Goal: Complete application form: Complete application form

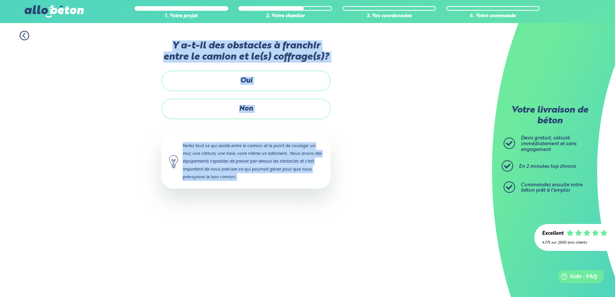
click at [80, 161] on div "1. Votre projet 2. Votre chantier 3. Vos coordonnées 4. Votre commande Y a-t-il…" at bounding box center [246, 113] width 492 height 181
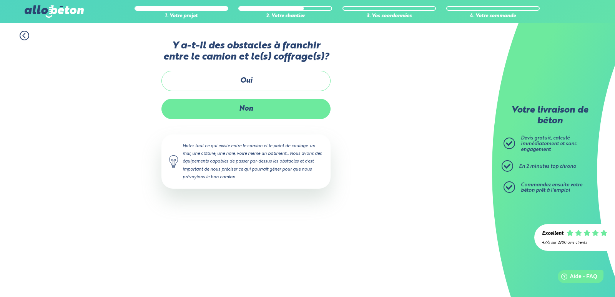
click at [239, 111] on label "Non" at bounding box center [245, 109] width 169 height 20
click at [0, 0] on input "Non" at bounding box center [0, 0] width 0 height 0
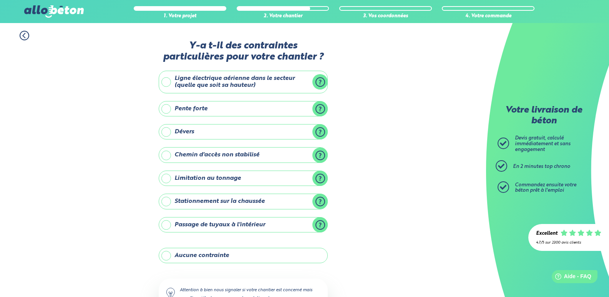
click at [164, 255] on label "Aucune contrainte" at bounding box center [243, 255] width 169 height 15
click at [0, 0] on input "Aucune contrainte" at bounding box center [0, 0] width 0 height 0
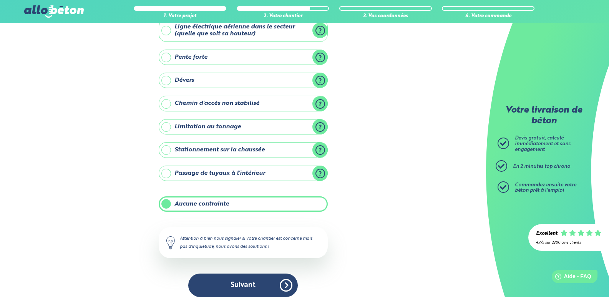
scroll to position [59, 0]
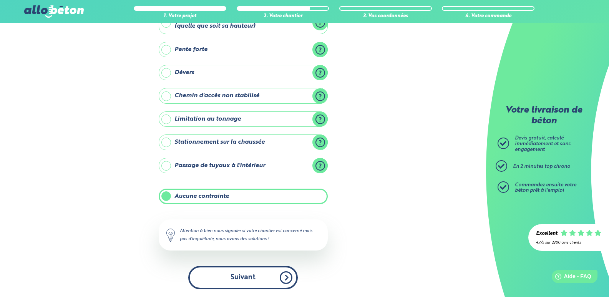
click at [257, 269] on button "Suivant" at bounding box center [242, 277] width 109 height 23
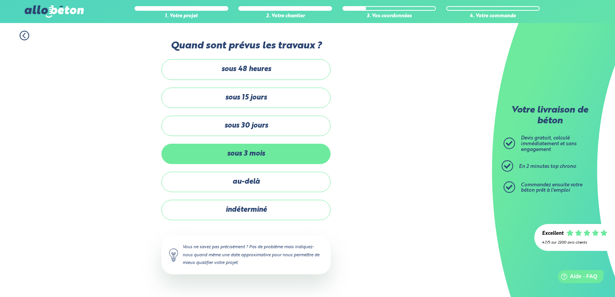
click at [250, 156] on label "sous 3 mois" at bounding box center [245, 154] width 169 height 20
click at [0, 0] on input "sous 3 mois" at bounding box center [0, 0] width 0 height 0
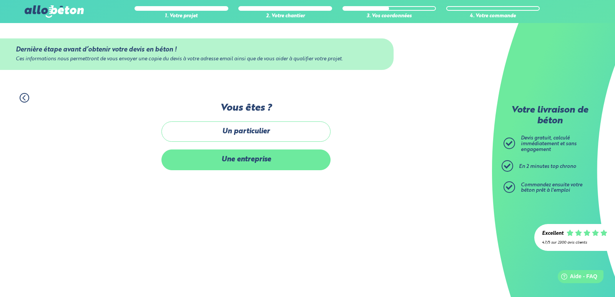
click at [255, 161] on label "Une entreprise" at bounding box center [245, 159] width 169 height 20
click at [0, 0] on input "Une entreprise" at bounding box center [0, 0] width 0 height 0
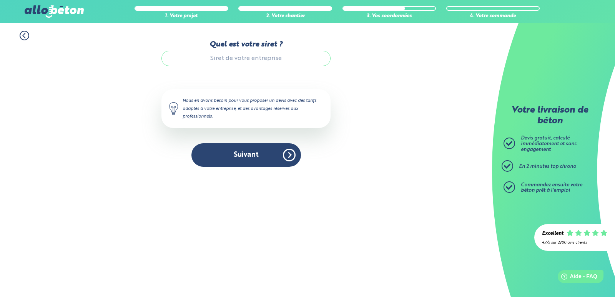
click at [241, 54] on input "Quel est votre siret ?" at bounding box center [245, 58] width 169 height 15
type input "2"
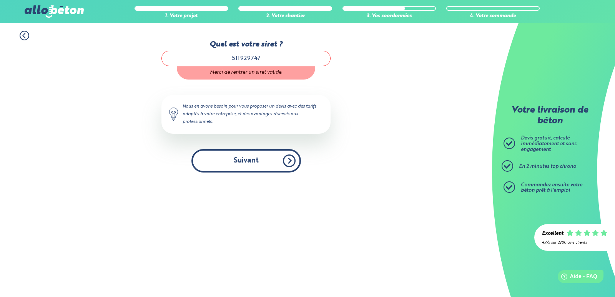
click at [249, 156] on button "Suivant" at bounding box center [245, 160] width 109 height 23
type input "51192974700026"
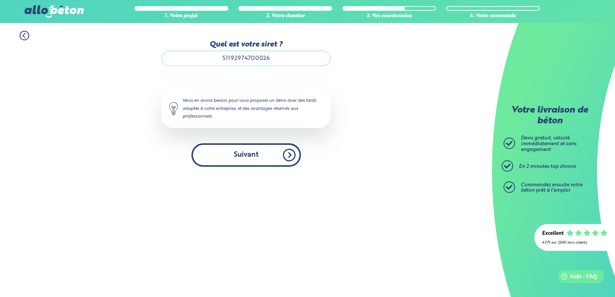
click at [235, 165] on button "Suivant" at bounding box center [245, 154] width 109 height 23
click at [239, 160] on button "Suivant" at bounding box center [245, 154] width 109 height 23
click at [242, 158] on button "Suivant" at bounding box center [245, 154] width 109 height 23
click at [245, 154] on button "Suivant" at bounding box center [245, 154] width 109 height 23
click at [289, 156] on button "Suivant" at bounding box center [245, 154] width 109 height 23
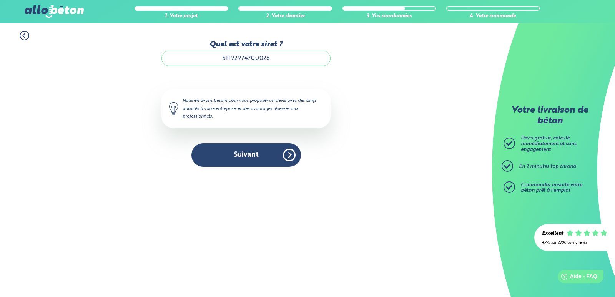
click at [240, 168] on div "Quel est votre siret ? 51192974700026 Le N° de SIRET saisi n’est pas reconnu, v…" at bounding box center [245, 107] width 169 height 134
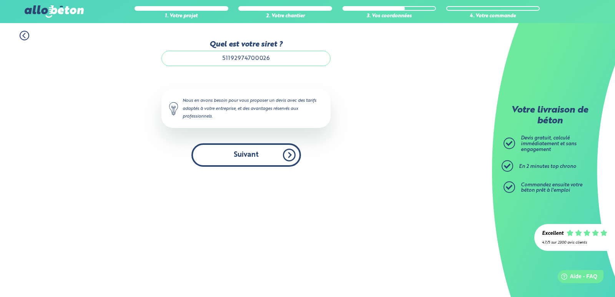
click at [244, 161] on button "Suivant" at bounding box center [245, 154] width 109 height 23
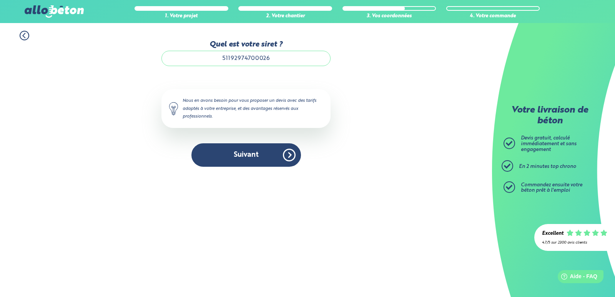
click at [279, 58] on input "51192974700026" at bounding box center [245, 58] width 169 height 15
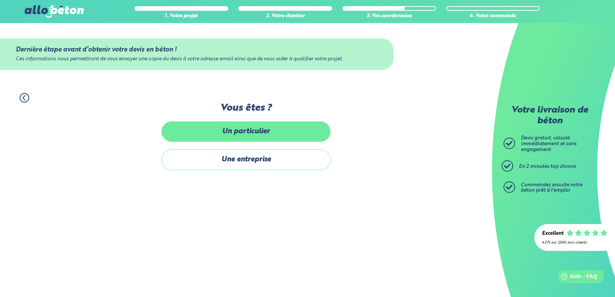
click at [247, 137] on label "Un particulier" at bounding box center [245, 131] width 169 height 20
click at [0, 0] on input "Un particulier" at bounding box center [0, 0] width 0 height 0
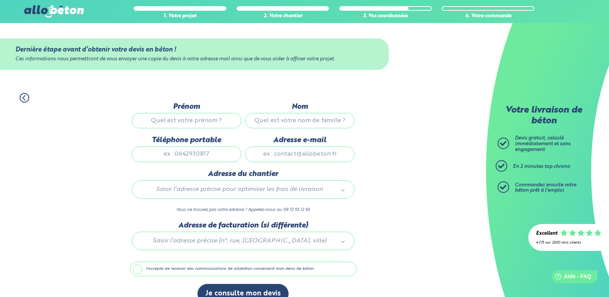
click at [93, 199] on div "1. Votre projet 2. Votre chantier 3. Vos coordonnées 4. Votre commande Dernière…" at bounding box center [243, 198] width 486 height 226
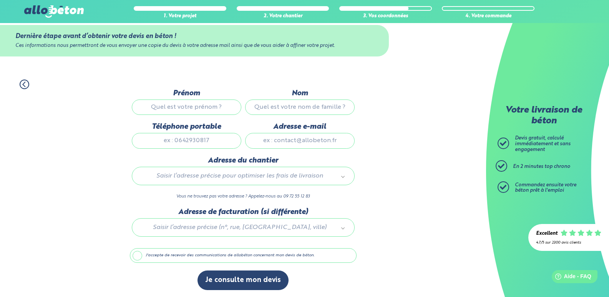
scroll to position [14, 0]
click at [191, 100] on input "Prénom" at bounding box center [186, 106] width 109 height 15
type input "[PERSON_NAME]"
click at [255, 108] on input "Nom" at bounding box center [299, 106] width 109 height 15
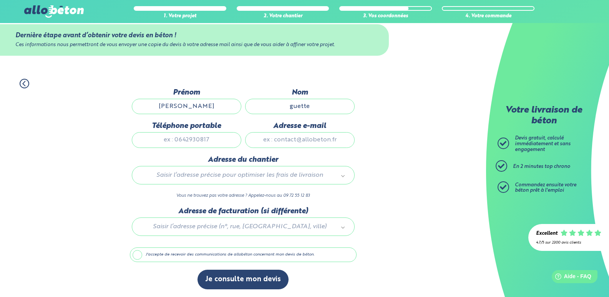
type input "guette"
click at [220, 143] on input "Téléphone portable" at bounding box center [186, 139] width 109 height 15
type input "0661105605"
click at [315, 145] on input "Adresse e-mail" at bounding box center [299, 139] width 109 height 15
type input "[EMAIL_ADDRESS][DOMAIN_NAME]"
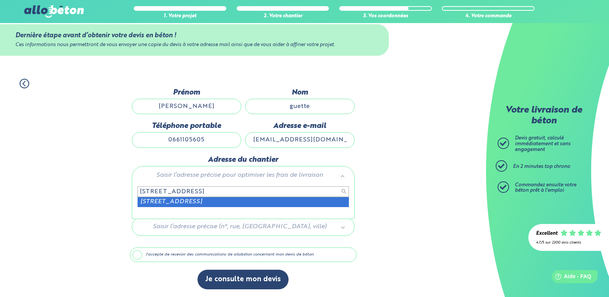
type input "[STREET_ADDRESS]"
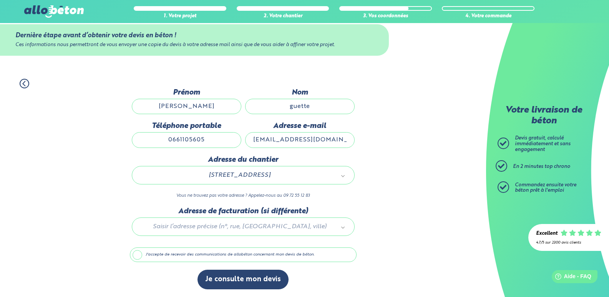
click at [144, 254] on label "J'accepte de recevoir des communications de allobéton concernant mon devis de b…" at bounding box center [243, 254] width 227 height 15
click at [0, 0] on input "J'accepte de recevoir des communications de allobéton concernant mon devis de b…" at bounding box center [0, 0] width 0 height 0
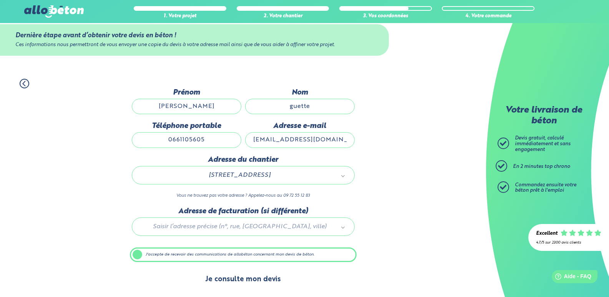
click at [259, 280] on button "Je consulte mon devis" at bounding box center [242, 280] width 91 height 20
